Goal: Transaction & Acquisition: Purchase product/service

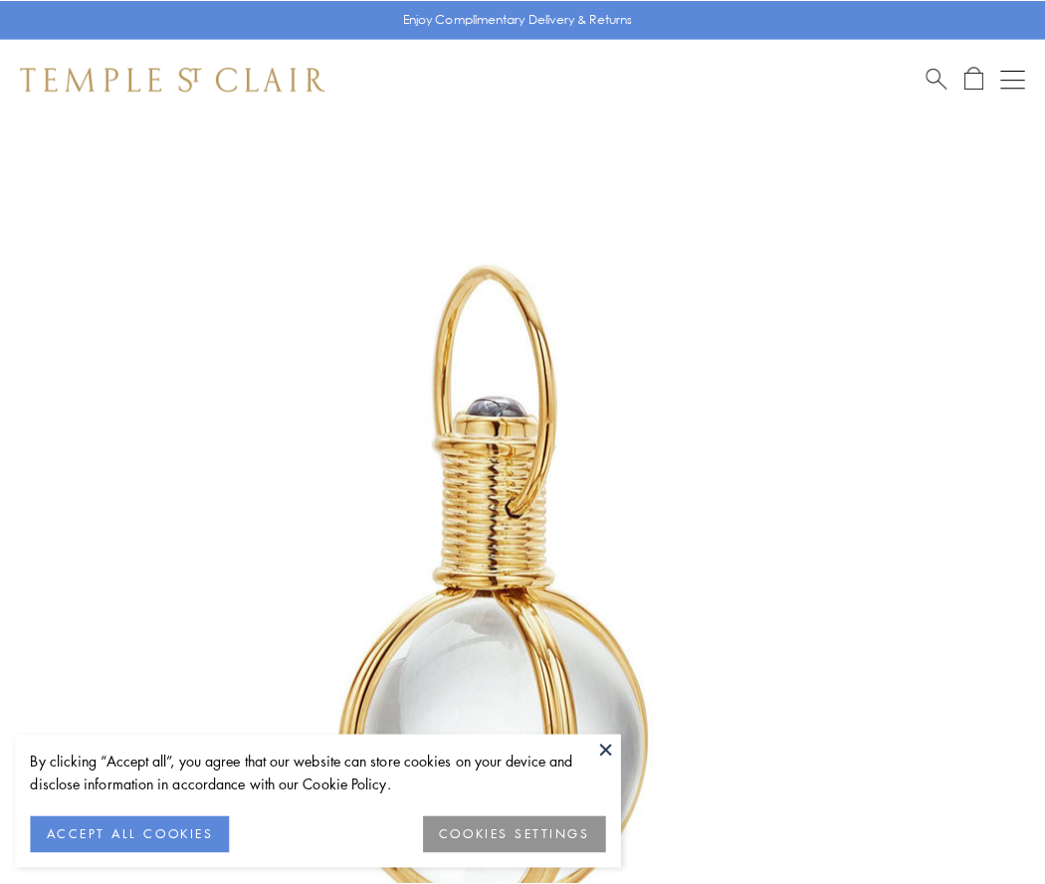
scroll to position [520, 0]
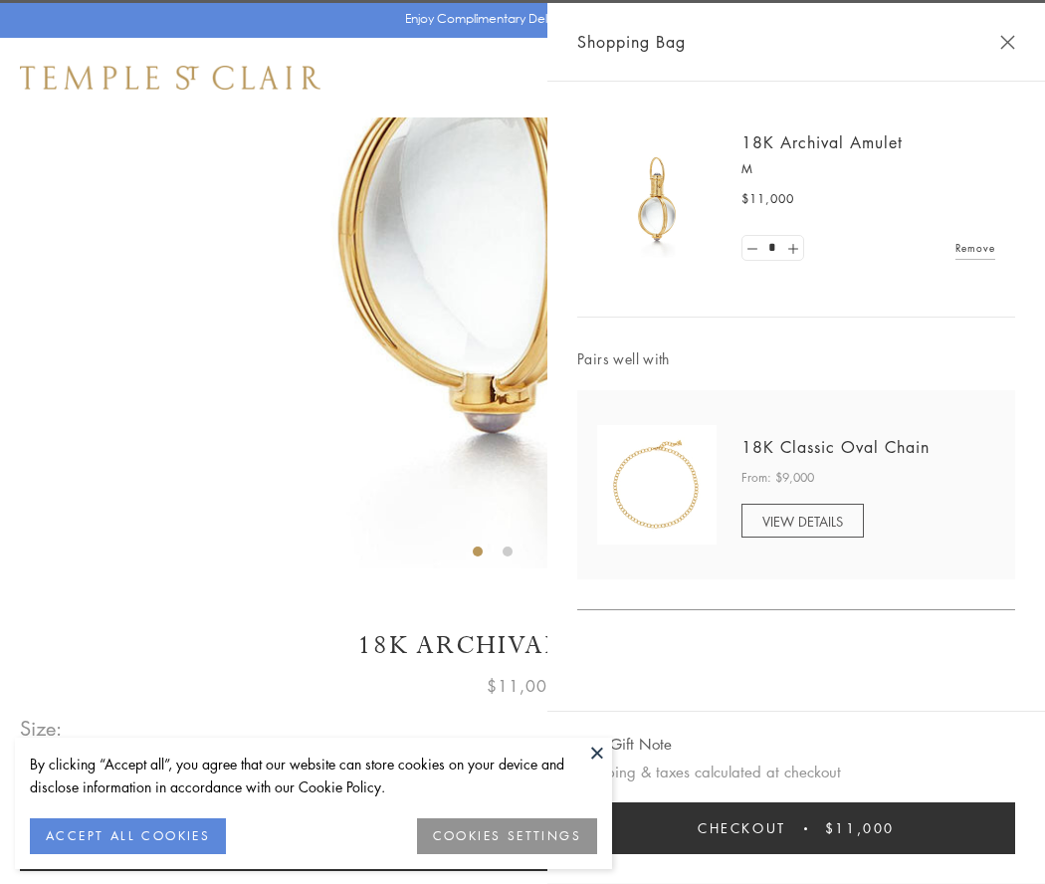
click at [796, 828] on button "Checkout $11,000" at bounding box center [796, 828] width 438 height 52
